Goal: Find contact information: Find contact information

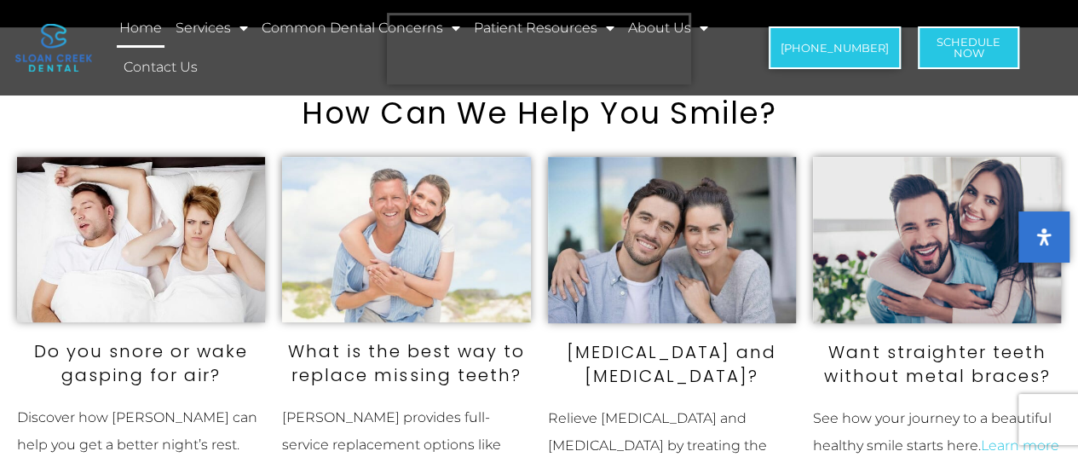
scroll to position [362, 0]
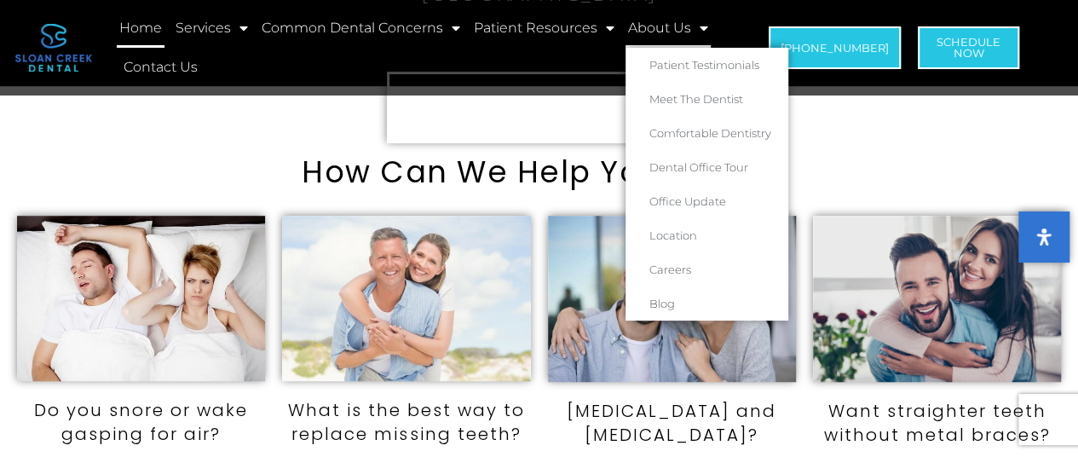
click at [674, 28] on link "About Us" at bounding box center [667, 28] width 85 height 39
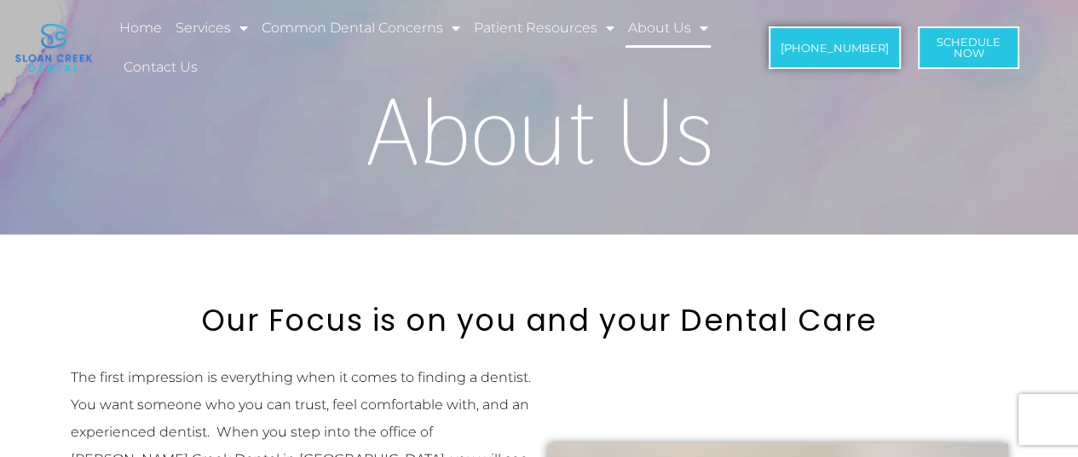
click at [674, 28] on link "About Us" at bounding box center [667, 28] width 85 height 39
click at [167, 71] on link "Contact Us" at bounding box center [160, 67] width 79 height 39
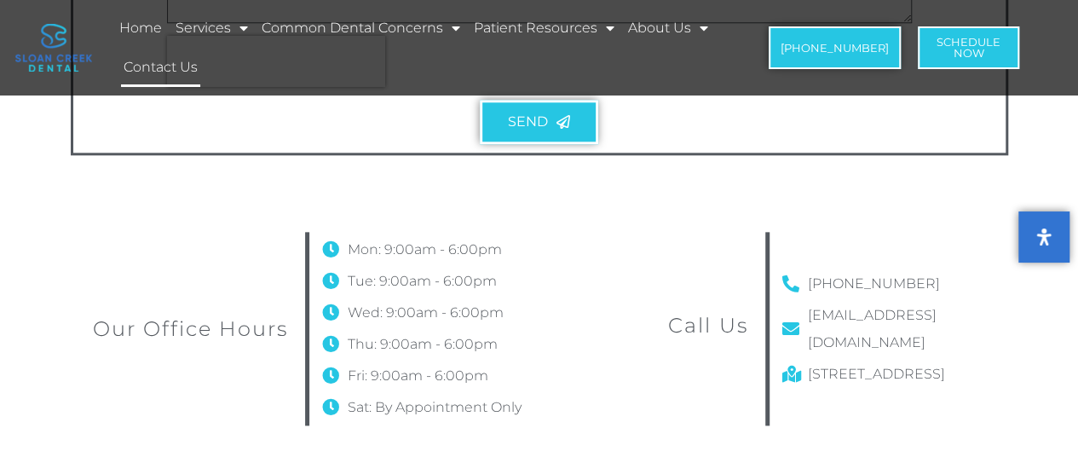
scroll to position [912, 0]
